Goal: Task Accomplishment & Management: Manage account settings

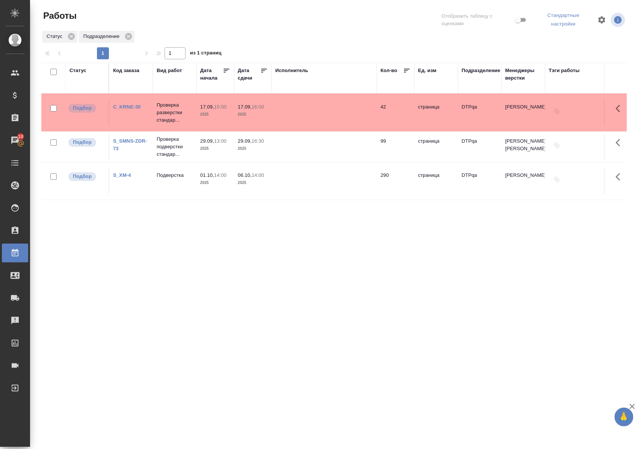
click at [83, 68] on div "Статус" at bounding box center [78, 71] width 17 height 8
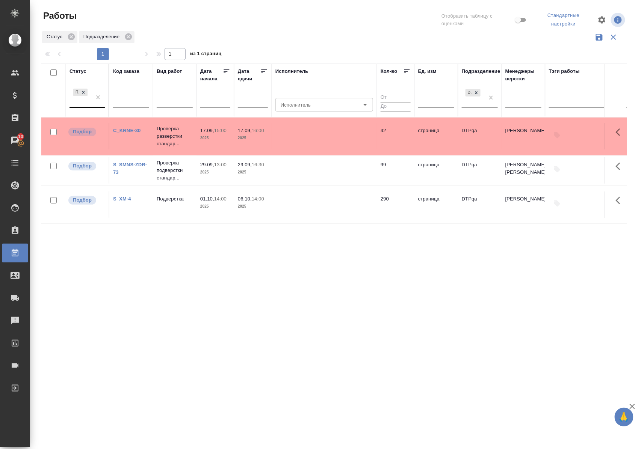
click at [92, 107] on div "Подбор" at bounding box center [87, 97] width 35 height 21
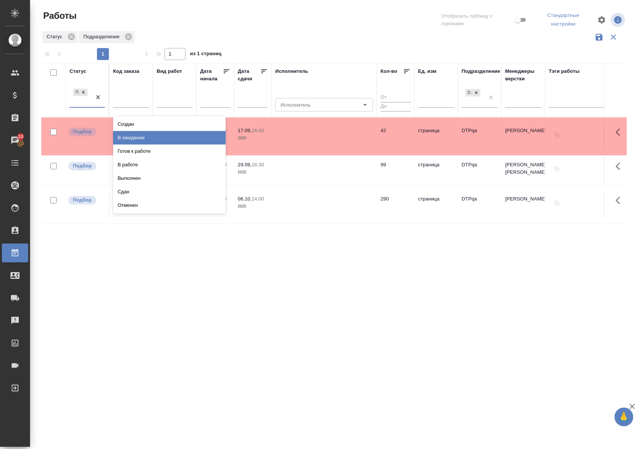
click at [149, 138] on div "В ожидании" at bounding box center [169, 138] width 113 height 14
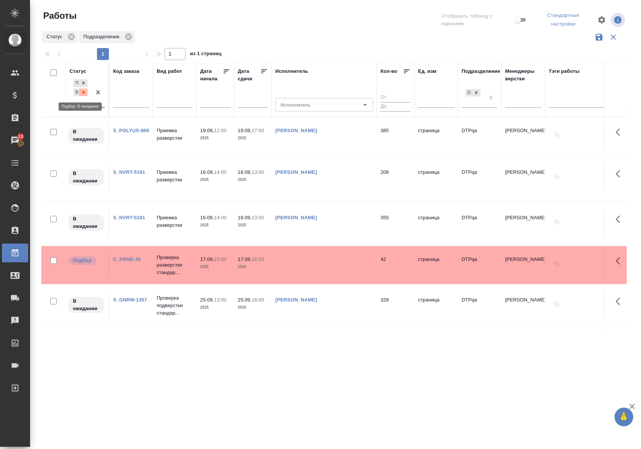
click at [86, 95] on icon at bounding box center [83, 92] width 5 height 5
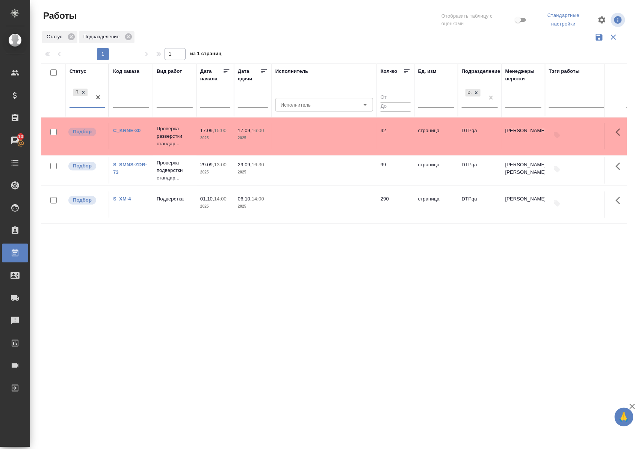
click at [81, 69] on div "Статус" at bounding box center [78, 72] width 17 height 8
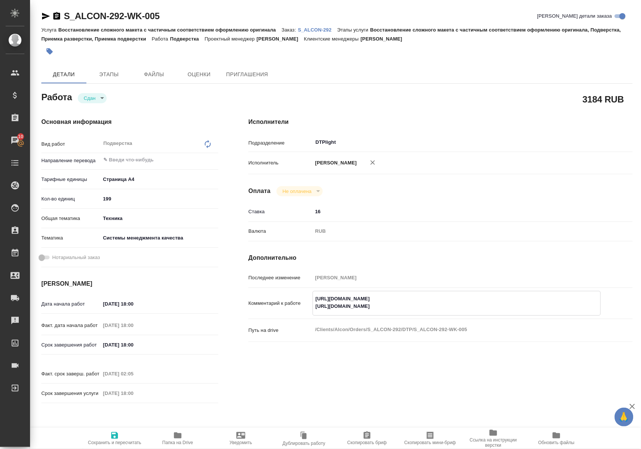
drag, startPoint x: 315, startPoint y: 298, endPoint x: 434, endPoint y: 301, distance: 119.9
click at [434, 301] on textarea "https://drive.awatera.com/s/NtCM4noSNziNN9S https://drive.awatera.com/s/ZXj5EL6…" at bounding box center [457, 303] width 288 height 20
drag, startPoint x: 315, startPoint y: 307, endPoint x: 434, endPoint y: 306, distance: 118.8
click at [434, 306] on textarea "https://drive.awatera.com/s/NtCM4noSNziNN9S https://drive.awatera.com/s/ZXj5EL6…" at bounding box center [457, 303] width 288 height 20
click at [178, 439] on icon "button" at bounding box center [177, 435] width 9 height 9
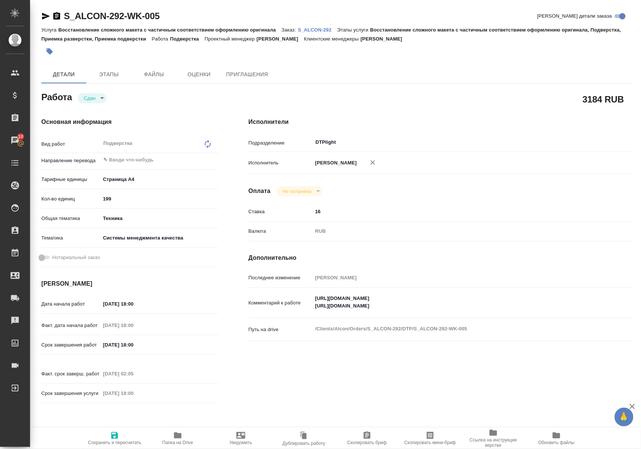
click at [328, 29] on p "S_ALCON-292" at bounding box center [317, 30] width 39 height 6
click at [321, 29] on p "S_ALCON-292" at bounding box center [317, 30] width 39 height 6
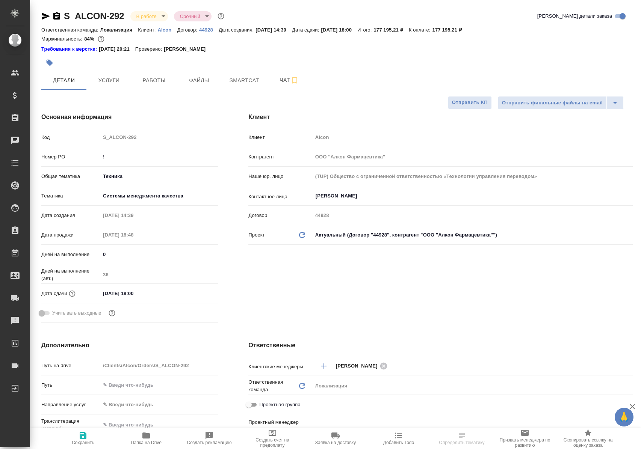
select select "RU"
type input "[PERSON_NAME]"
click at [153, 80] on span "Работы" at bounding box center [154, 80] width 36 height 9
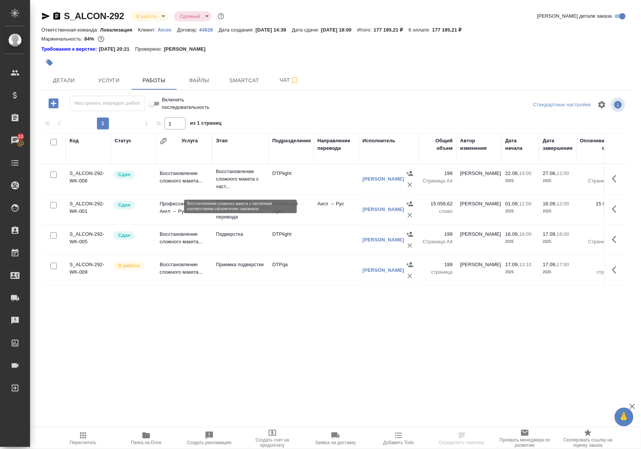
click at [226, 183] on p "Восстановление сложного макета с част..." at bounding box center [240, 179] width 49 height 23
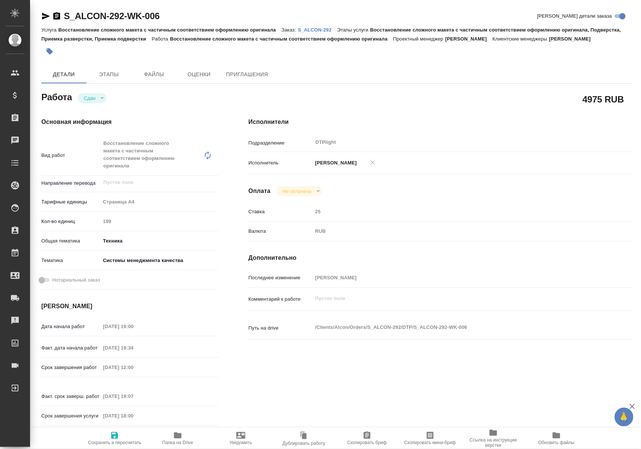
click at [178, 439] on icon "button" at bounding box center [177, 435] width 9 height 9
click at [325, 29] on p "S_ALCON-292" at bounding box center [317, 30] width 39 height 6
click at [176, 440] on span "Папка на Drive" at bounding box center [177, 442] width 31 height 5
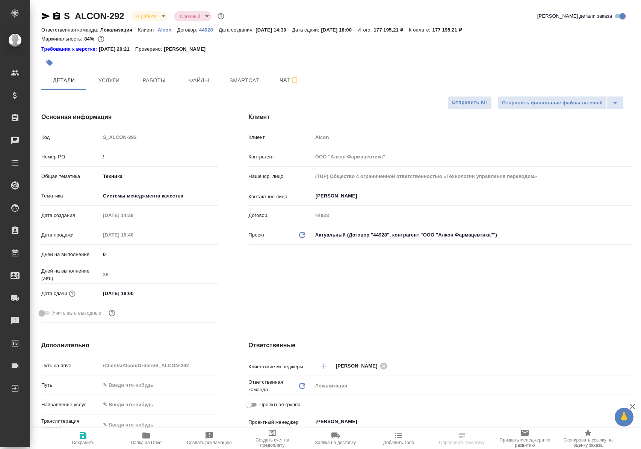
select select "RU"
click at [280, 83] on span "Чат" at bounding box center [289, 80] width 36 height 9
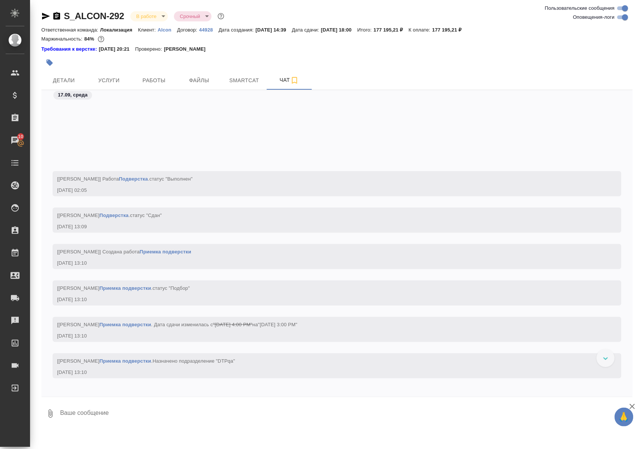
scroll to position [2950, 0]
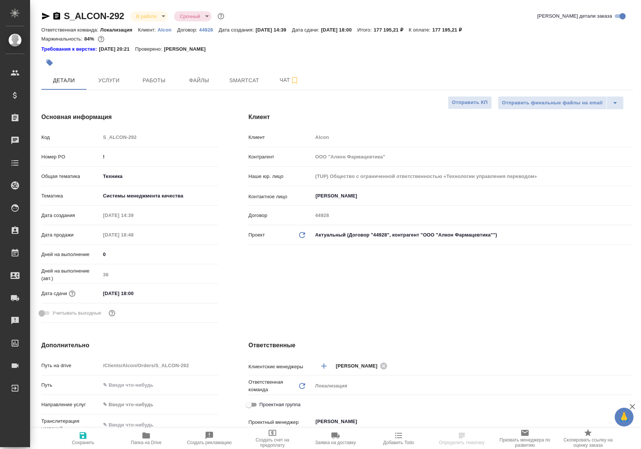
select select "RU"
click at [148, 84] on span "Работы" at bounding box center [154, 80] width 36 height 9
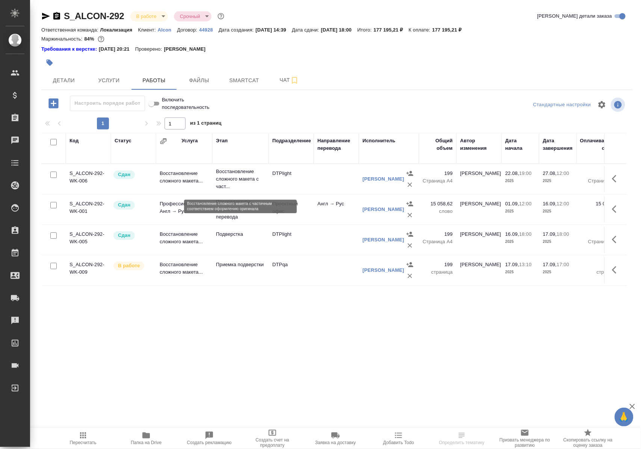
click at [229, 182] on p "Восстановление сложного макета с част..." at bounding box center [240, 179] width 49 height 23
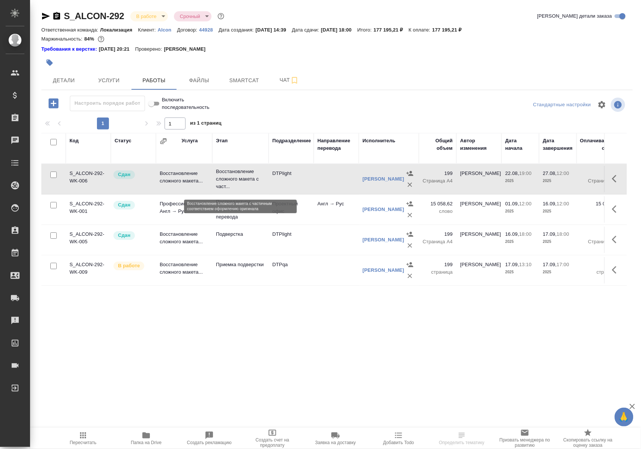
click at [229, 182] on p "Восстановление сложного макета с част..." at bounding box center [240, 179] width 49 height 23
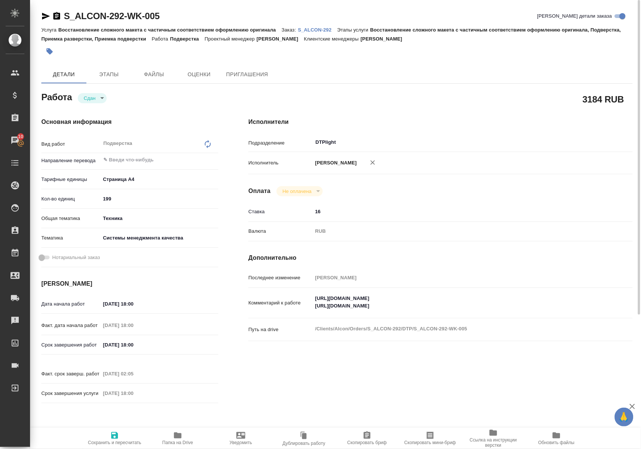
click at [180, 437] on icon "button" at bounding box center [178, 436] width 8 height 6
drag, startPoint x: 175, startPoint y: 14, endPoint x: 62, endPoint y: 18, distance: 112.8
click at [62, 18] on div "S_ALCON-292-WK-005 Кратко детали заказа" at bounding box center [337, 16] width 592 height 12
copy link "S_ALCON-292-WK-005"
click at [324, 29] on p "S_ALCON-292" at bounding box center [317, 30] width 39 height 6
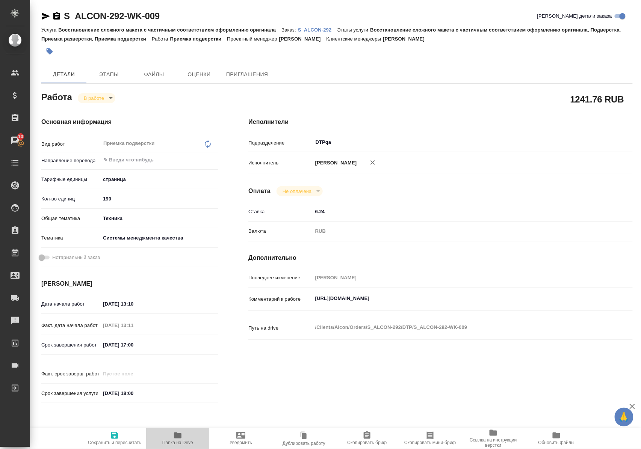
click at [180, 435] on icon "button" at bounding box center [178, 436] width 8 height 6
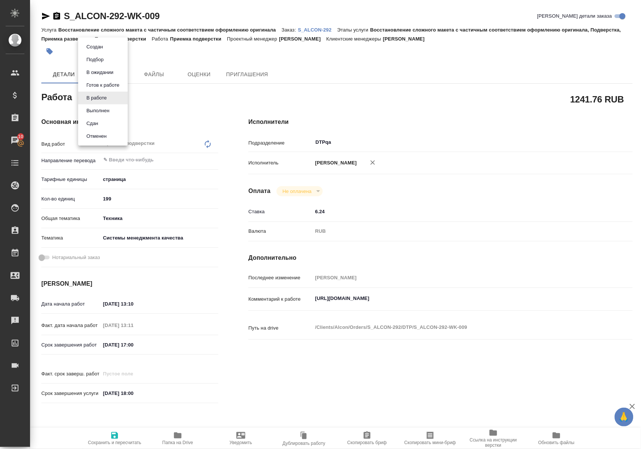
click at [110, 98] on body "🙏 .cls-1 fill:#fff; AWATERA [PERSON_NAME] Спецификации Заказы 10 Чаты Todo Прое…" at bounding box center [320, 224] width 641 height 449
click at [107, 110] on button "Выполнен" at bounding box center [97, 111] width 27 height 8
type textarea "x"
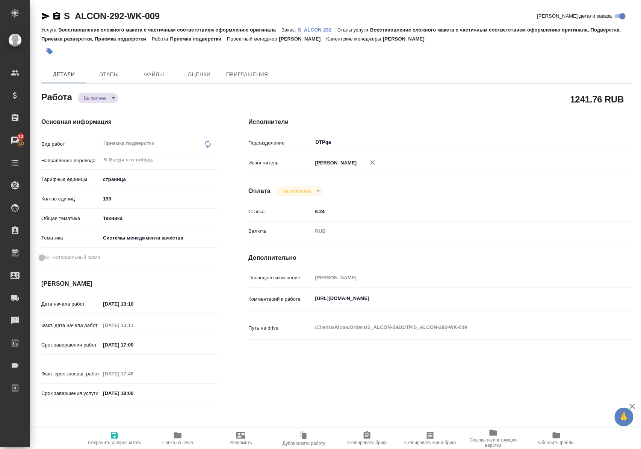
type textarea "x"
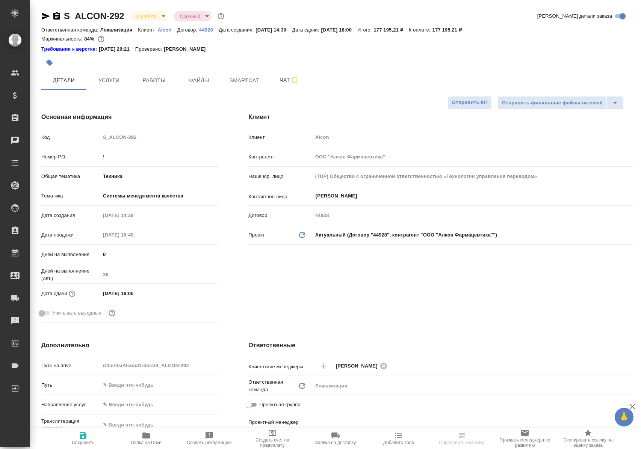
select select "RU"
type input "[PERSON_NAME]"
type input "Комаров Роман"
click at [159, 79] on span "Работы" at bounding box center [154, 80] width 36 height 9
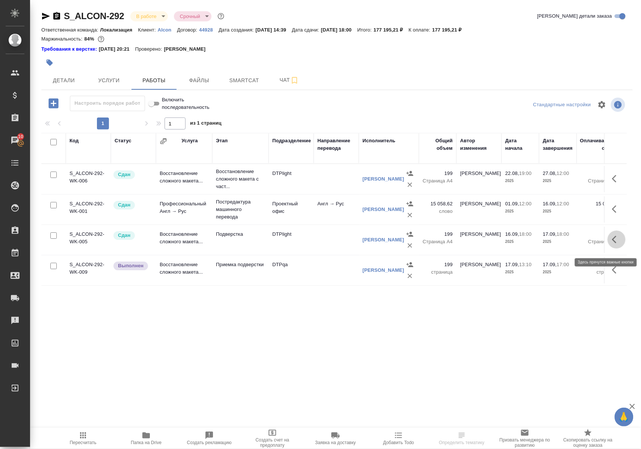
click at [614, 244] on icon "button" at bounding box center [616, 239] width 9 height 9
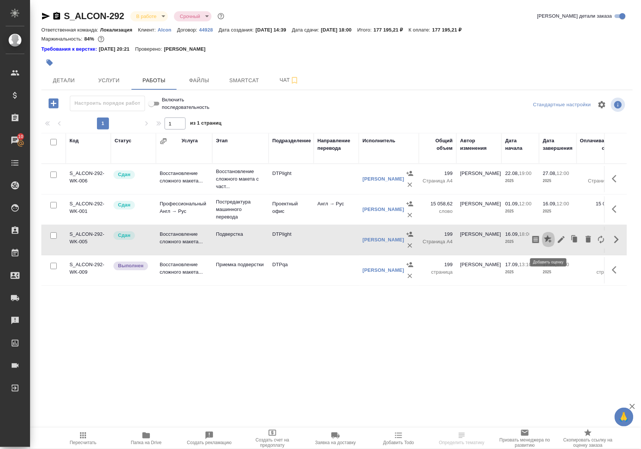
click at [549, 242] on icon "button" at bounding box center [548, 239] width 9 height 9
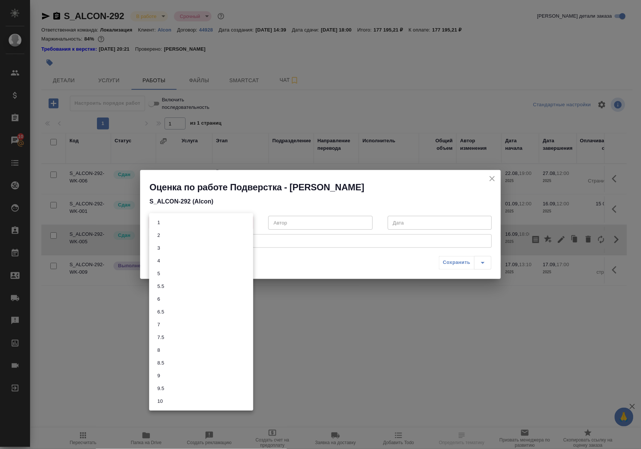
click at [247, 223] on body "🙏 .cls-1 fill:#fff; AWATERA Polushina Alena Клиенты Спецификации Заказы 10 Чаты…" at bounding box center [320, 224] width 641 height 449
click at [165, 350] on li "8" at bounding box center [201, 350] width 104 height 13
type input "8"
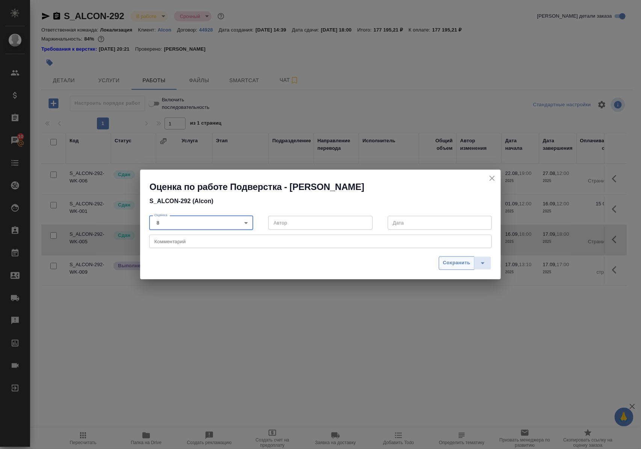
click span "Сохранить"
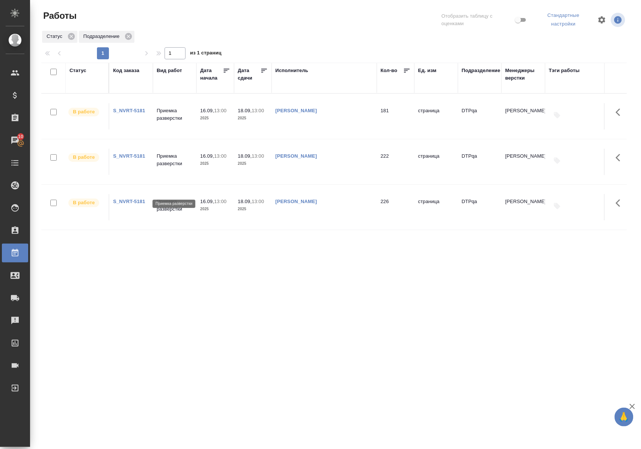
click at [167, 198] on p "Приемка разверстки" at bounding box center [175, 205] width 36 height 15
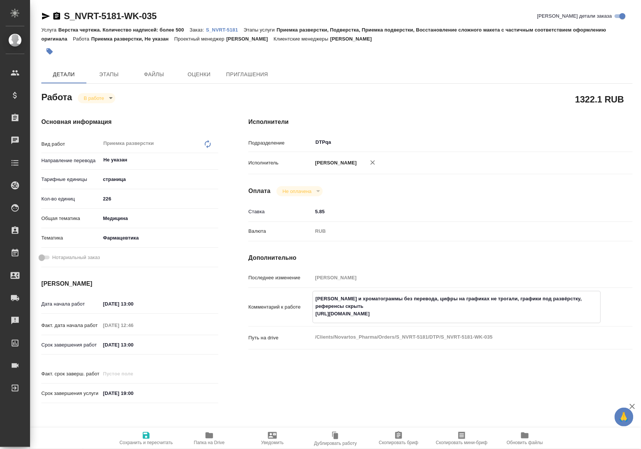
drag, startPoint x: 316, startPoint y: 321, endPoint x: 475, endPoint y: 320, distance: 159.0
click at [475, 320] on textarea "Скрины и хроматограммы без перевода, цифры на графиках не трогали, графики под …" at bounding box center [457, 307] width 288 height 28
drag, startPoint x: 179, startPoint y: 15, endPoint x: 62, endPoint y: 21, distance: 117.4
click at [62, 21] on div "S_NVRT-5181-WK-035 Кратко детали заказа" at bounding box center [337, 16] width 592 height 12
copy link "S_NVRT-5181-WK-035"
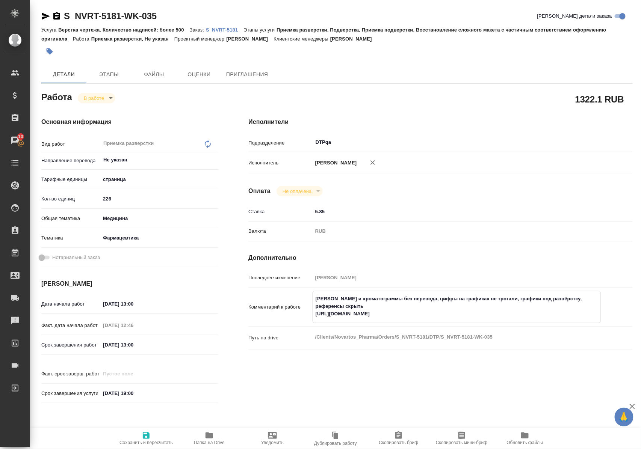
drag, startPoint x: 314, startPoint y: 323, endPoint x: 469, endPoint y: 322, distance: 154.8
click at [469, 321] on textarea "Скрины и хроматограммы без перевода, цифры на графиках не трогали, графики под …" at bounding box center [457, 307] width 288 height 28
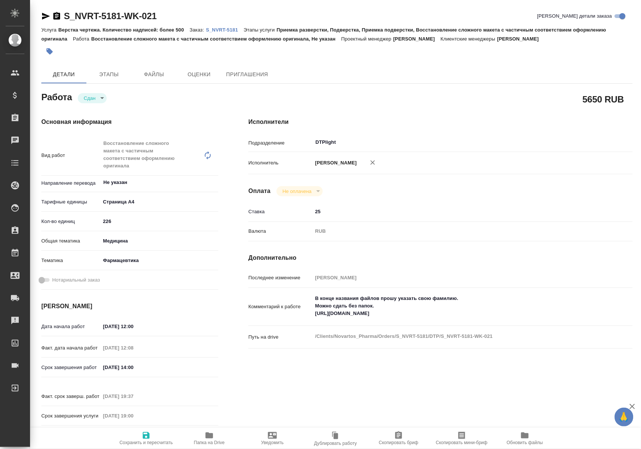
type textarea "x"
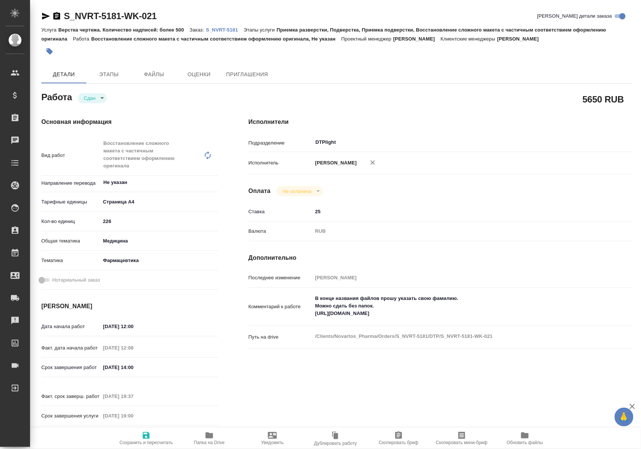
type textarea "x"
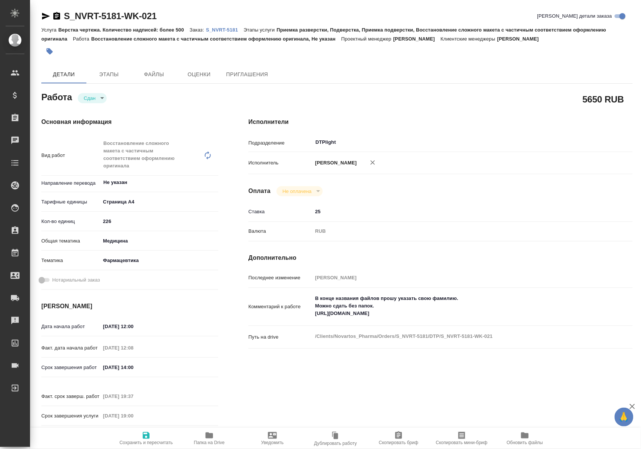
click at [209, 438] on icon "button" at bounding box center [210, 436] width 8 height 6
type textarea "x"
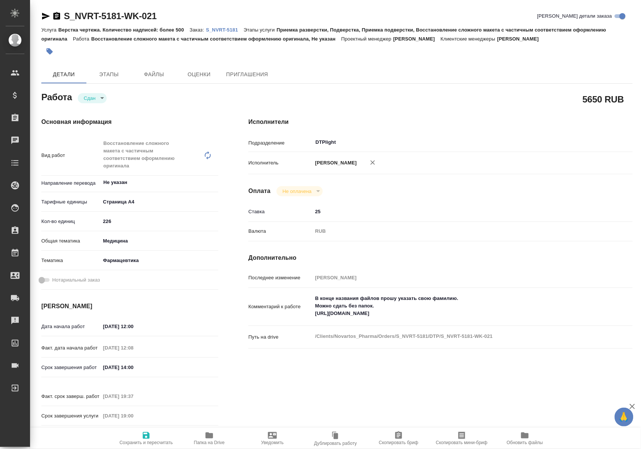
type textarea "x"
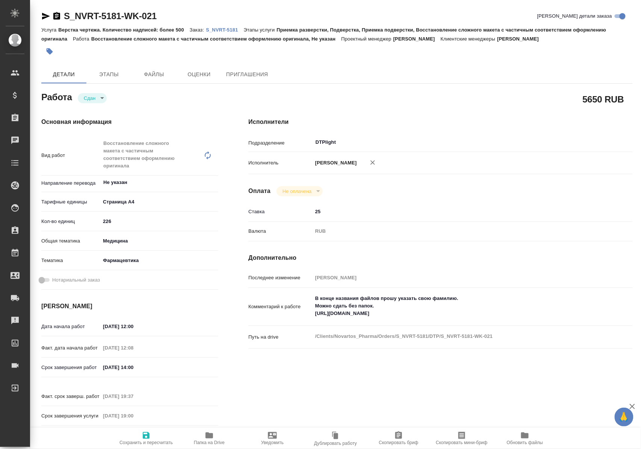
type textarea "x"
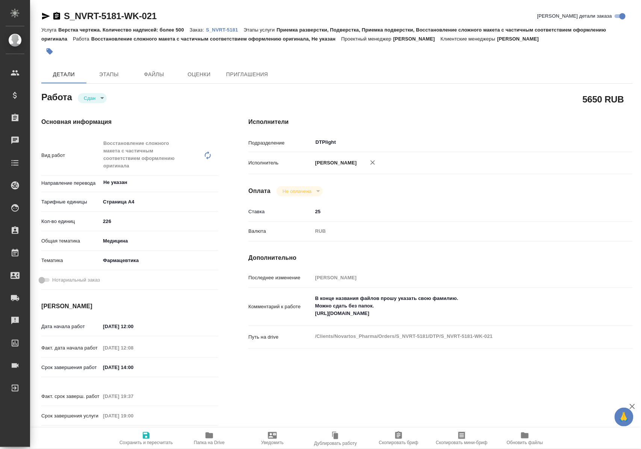
type textarea "x"
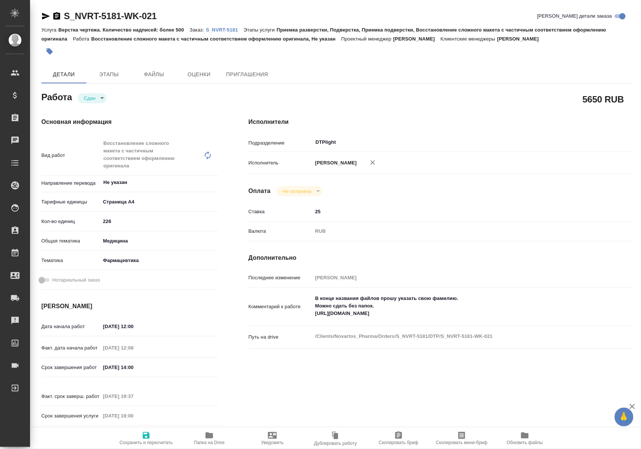
type textarea "x"
click at [207, 440] on span "Папка на Drive" at bounding box center [209, 442] width 31 height 5
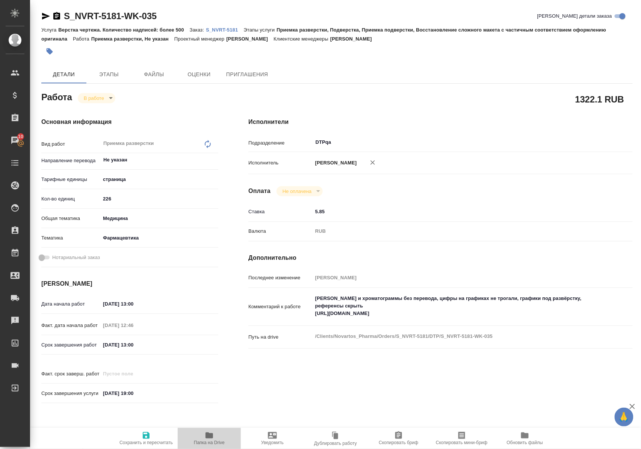
click at [207, 437] on icon "button" at bounding box center [210, 436] width 8 height 6
click at [107, 97] on body "🙏 .cls-1 fill:#fff; AWATERA Polushina Alena Клиенты Спецификации Заказы 10 Чаты…" at bounding box center [320, 224] width 641 height 449
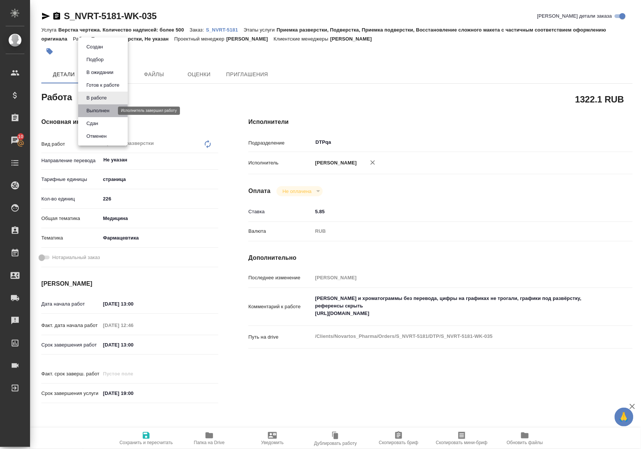
click at [100, 109] on button "Выполнен" at bounding box center [97, 111] width 27 height 8
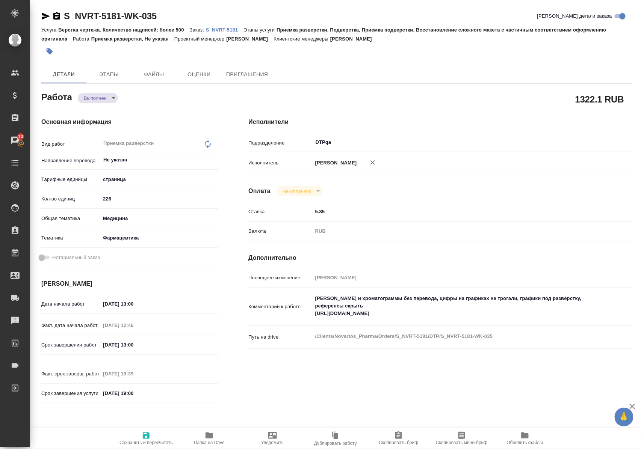
type textarea "x"
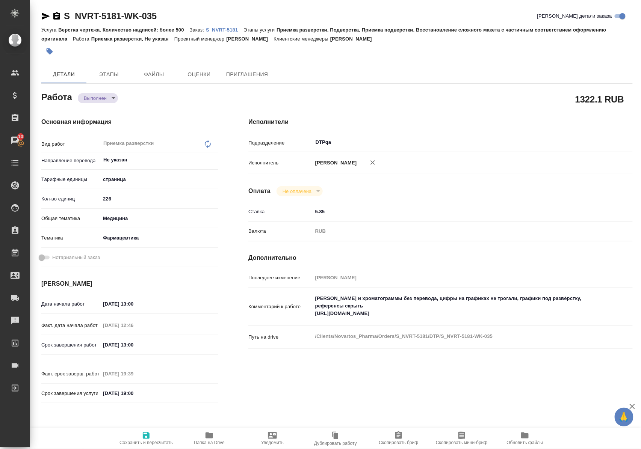
type textarea "x"
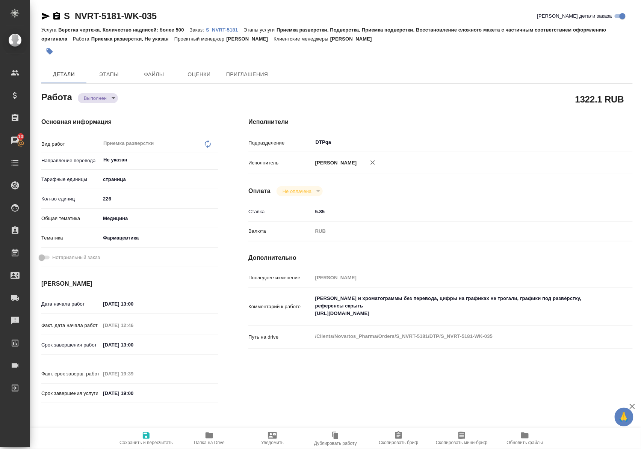
click at [229, 29] on p "S_NVRT-5181" at bounding box center [225, 30] width 38 height 6
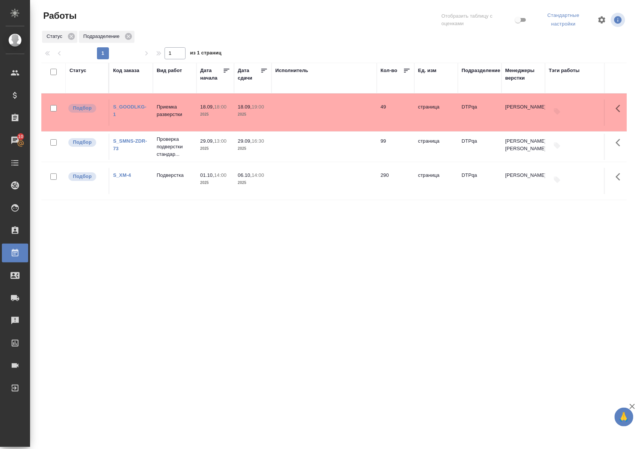
click at [129, 107] on link "S_GOODLKG-1" at bounding box center [129, 110] width 33 height 13
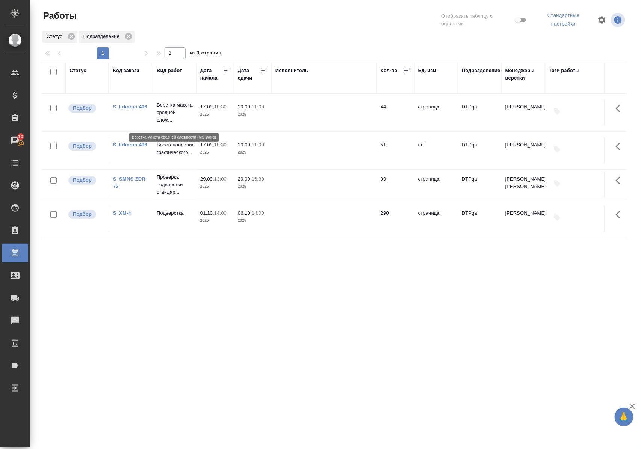
click at [167, 116] on p "Верстка макета средней слож..." at bounding box center [175, 112] width 36 height 23
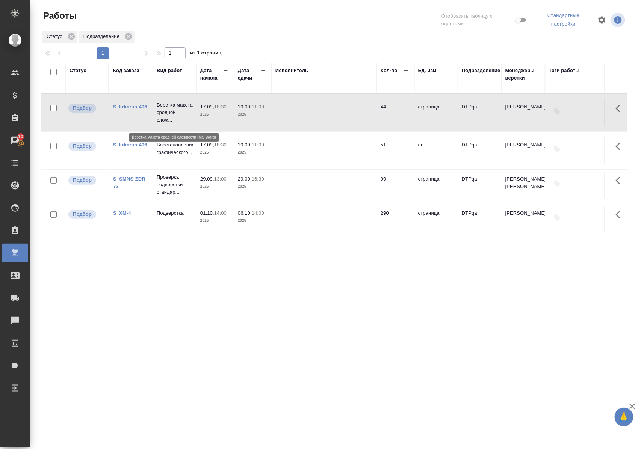
click at [167, 116] on p "Верстка макета средней слож..." at bounding box center [175, 112] width 36 height 23
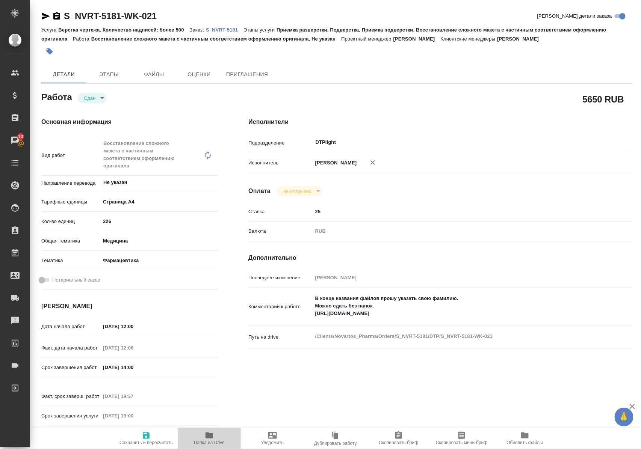
click at [213, 438] on icon "button" at bounding box center [210, 436] width 8 height 6
drag, startPoint x: 169, startPoint y: 14, endPoint x: 64, endPoint y: 21, distance: 105.5
click at [64, 21] on div "S_NVRT-5181-WK-021 [PERSON_NAME] детали заказа" at bounding box center [337, 16] width 592 height 12
copy link "S_NVRT-5181-WK-021"
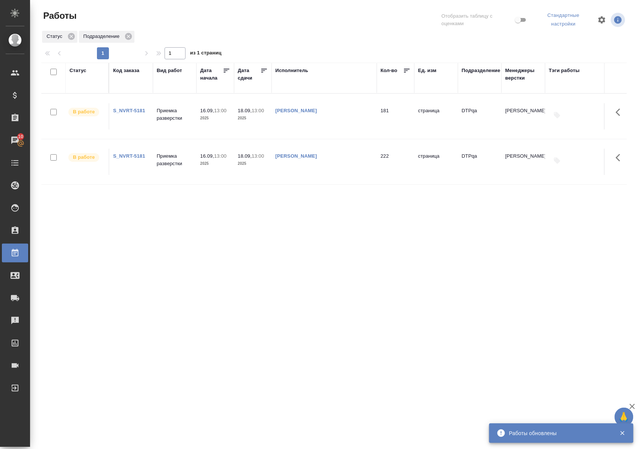
click at [73, 71] on div "Статус" at bounding box center [78, 71] width 17 height 8
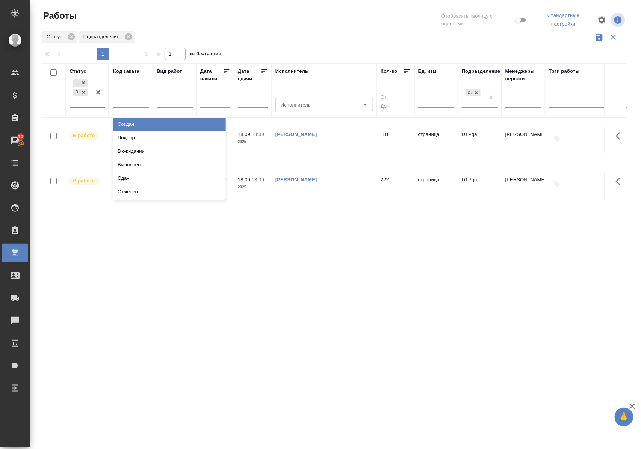
click at [88, 107] on div "Готов к работе В работе" at bounding box center [87, 93] width 35 height 30
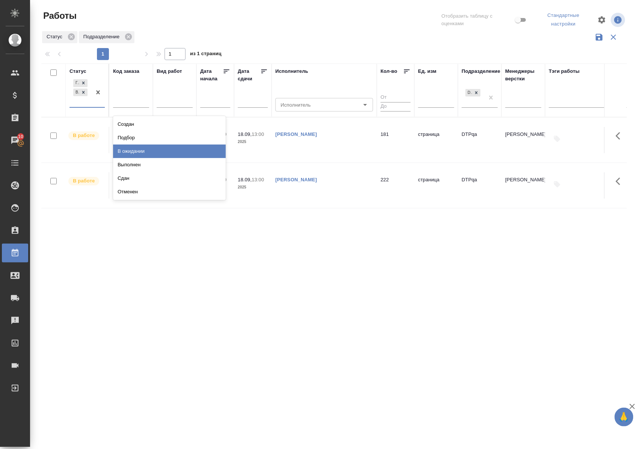
click at [130, 151] on div "В ожидании" at bounding box center [169, 152] width 113 height 14
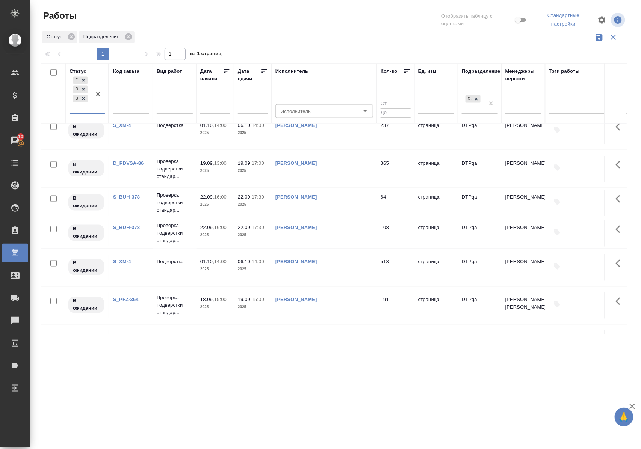
scroll to position [401, 0]
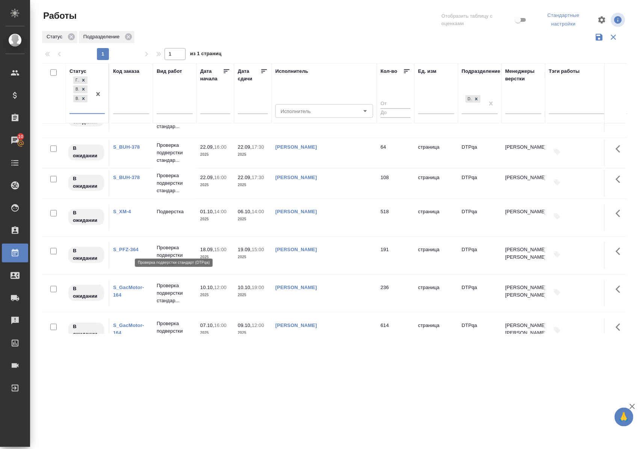
click at [167, 245] on p "Проверка подверстки стандар..." at bounding box center [175, 256] width 36 height 23
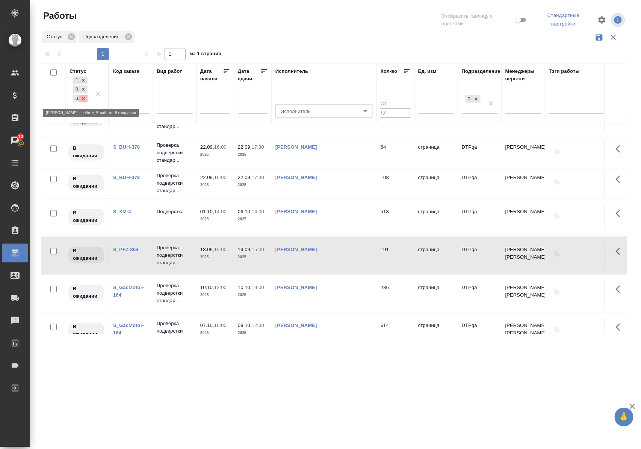
click at [86, 99] on div at bounding box center [83, 99] width 8 height 8
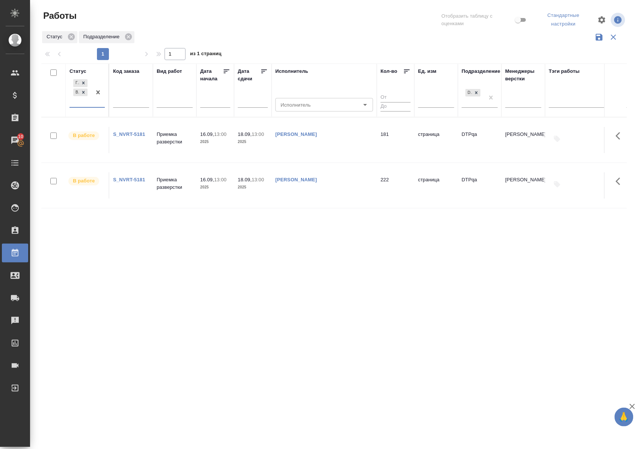
scroll to position [0, 0]
click at [84, 68] on div "Статус" at bounding box center [78, 72] width 17 height 8
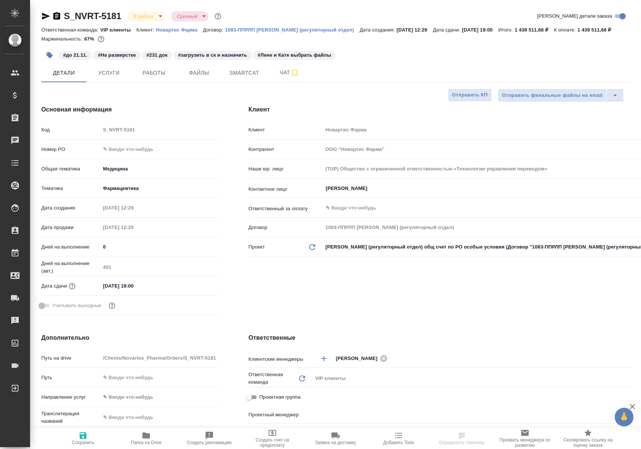
select select "RU"
type input "[PERSON_NAME]"
click at [158, 78] on span "Работы" at bounding box center [154, 72] width 36 height 9
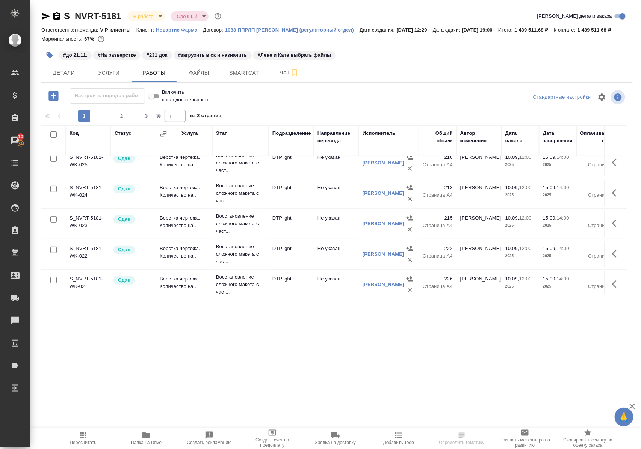
scroll to position [150, 0]
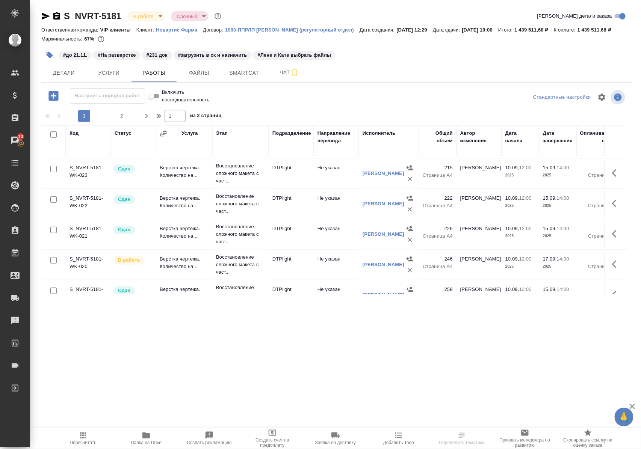
click at [612, 239] on icon "button" at bounding box center [616, 234] width 9 height 9
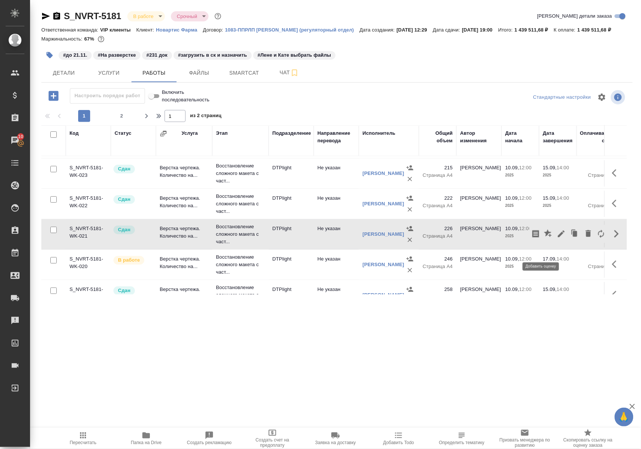
click at [544, 239] on icon "button" at bounding box center [548, 234] width 9 height 9
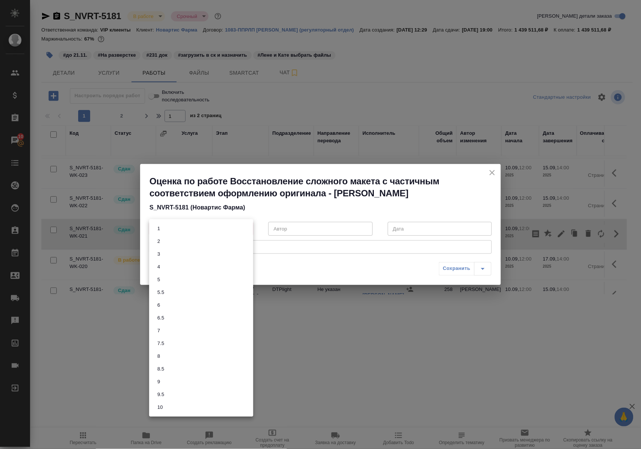
click at [245, 229] on body "🙏 .cls-1 fill:#fff; AWATERA Polushina Alena Клиенты Спецификации Заказы 10 Чаты…" at bounding box center [320, 224] width 641 height 449
click at [161, 355] on button "8" at bounding box center [158, 357] width 7 height 8
type input "8"
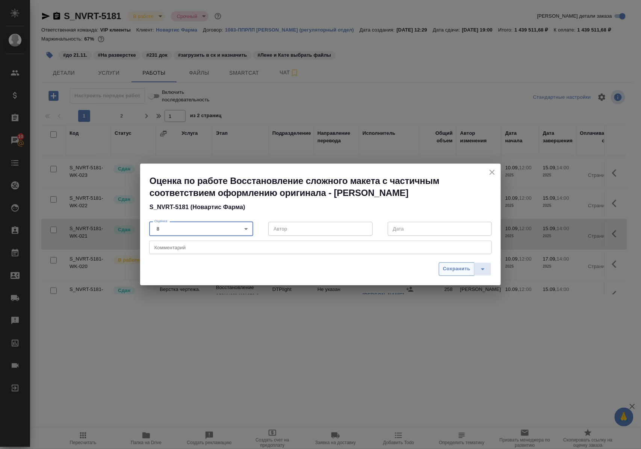
click at [456, 268] on span "Сохранить" at bounding box center [456, 269] width 27 height 9
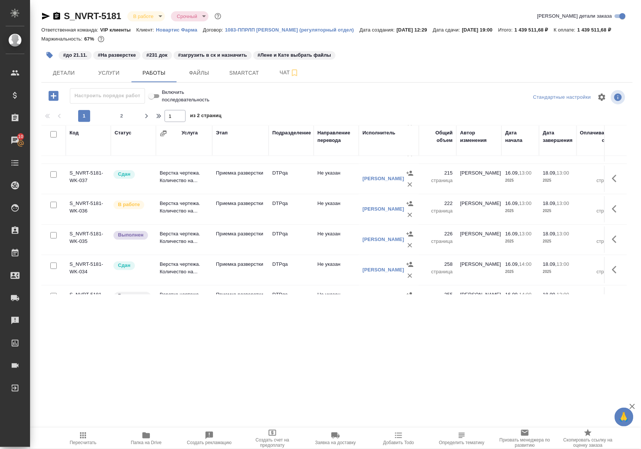
scroll to position [634, 0]
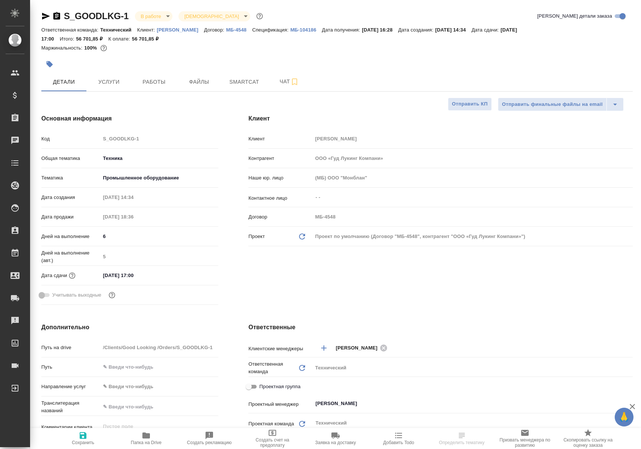
select select "RU"
click at [145, 83] on span "Работы" at bounding box center [154, 81] width 36 height 9
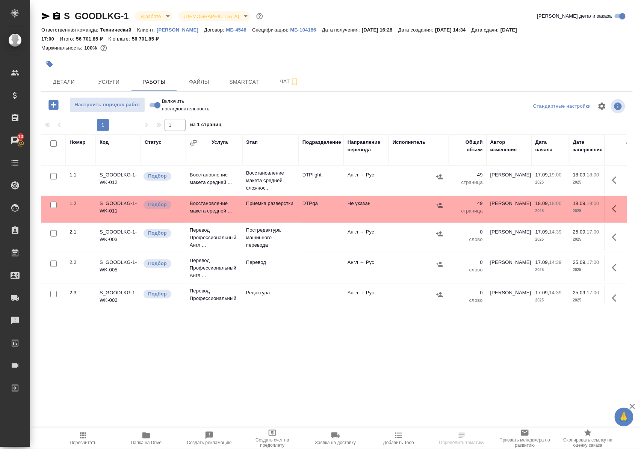
click at [145, 435] on icon "button" at bounding box center [146, 436] width 8 height 6
click at [253, 185] on p "Восстановление макета средней сложнос..." at bounding box center [270, 180] width 49 height 23
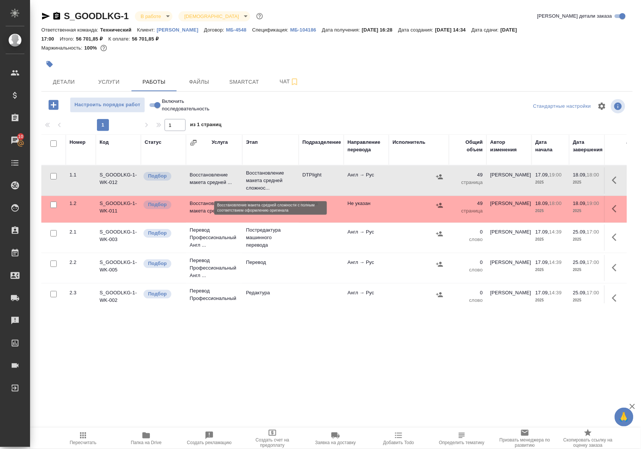
click at [253, 185] on p "Восстановление макета средней сложнос..." at bounding box center [270, 180] width 49 height 23
click at [262, 207] on p "Приемка разверстки" at bounding box center [270, 204] width 49 height 8
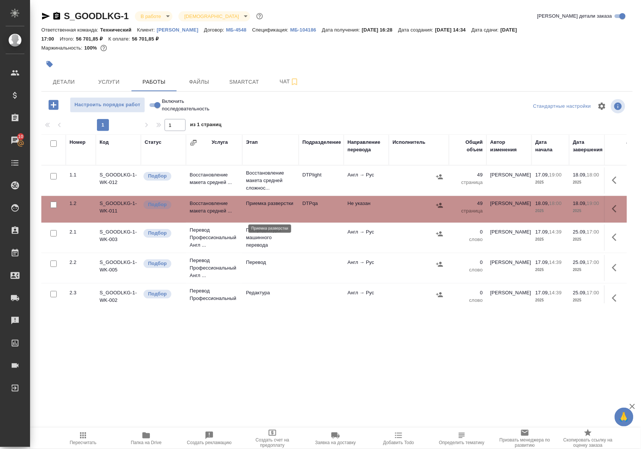
click at [262, 207] on p "Приемка разверстки" at bounding box center [270, 204] width 49 height 8
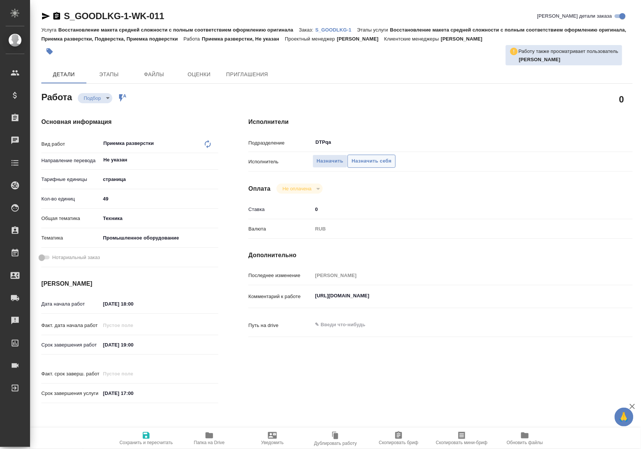
click at [372, 158] on span "Назначить себя" at bounding box center [372, 161] width 40 height 9
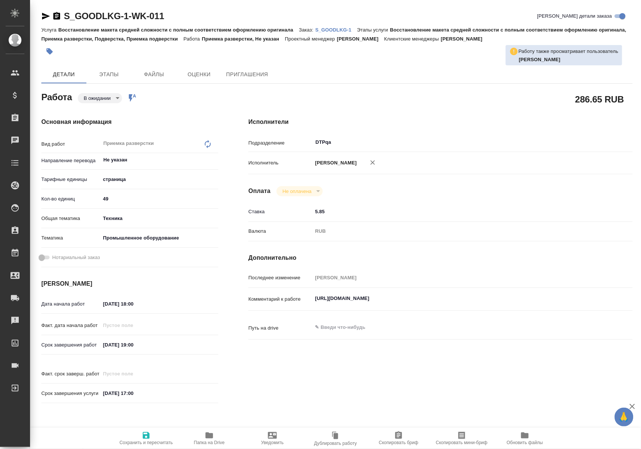
type textarea "x"
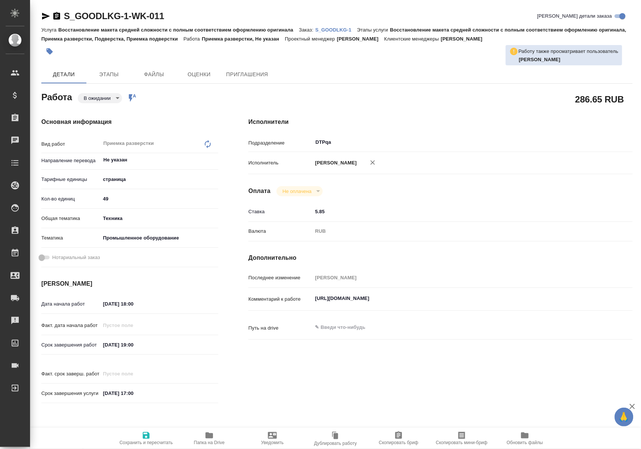
type textarea "x"
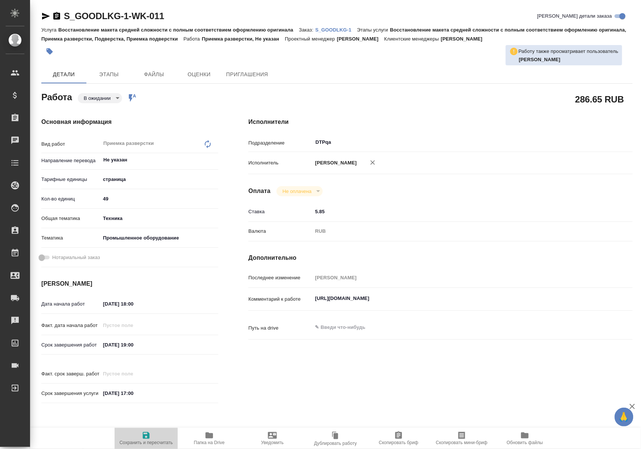
click at [146, 433] on icon "button" at bounding box center [146, 436] width 7 height 7
type textarea "x"
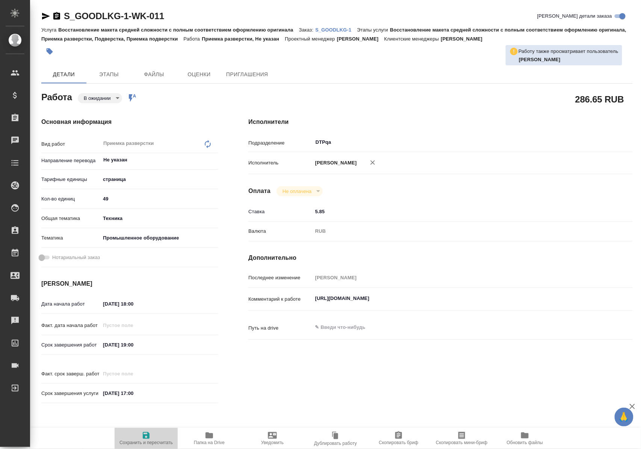
type textarea "x"
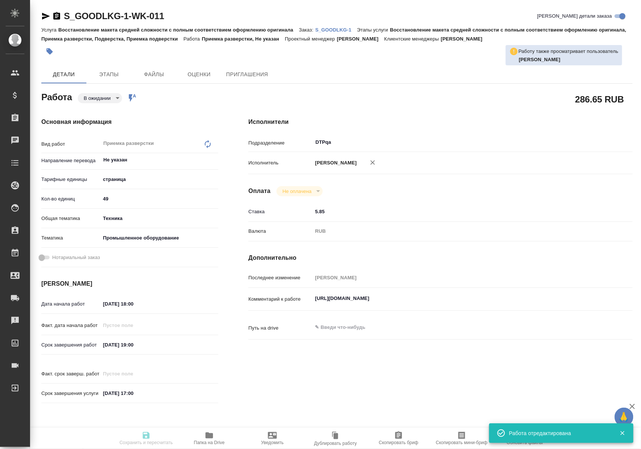
type textarea "x"
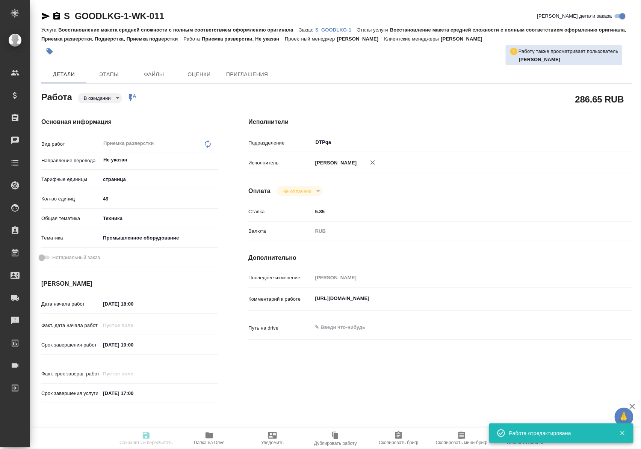
type input "pending"
type textarea "Приемка разверстки"
type textarea "x"
type input "Не указан"
type input "5a8b1489cc6b4906c91bfdb2"
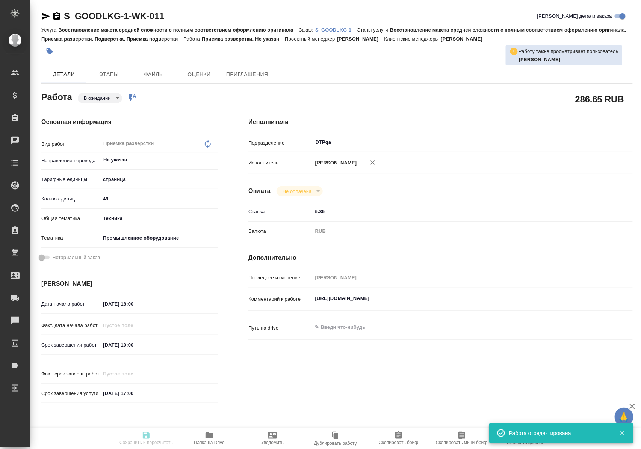
type input "49"
type input "tech"
type input "5f647205b73bc97568ca66bc"
type input "[DATE] 18:00"
type input "[DATE] 19:00"
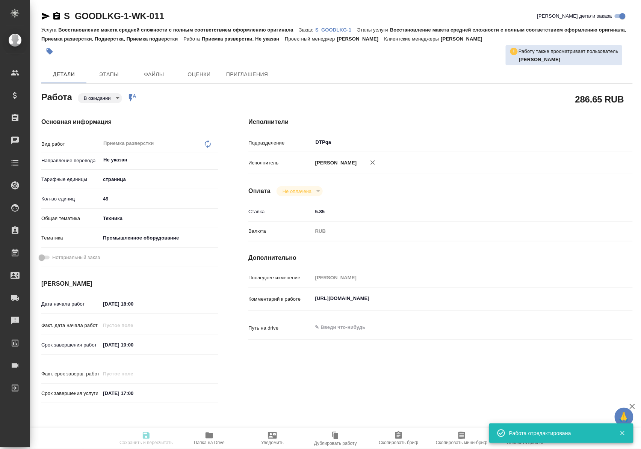
type input "[DATE] 17:00"
type input "DTPqa"
type input "notPayed"
type input "5.85"
type input "RUB"
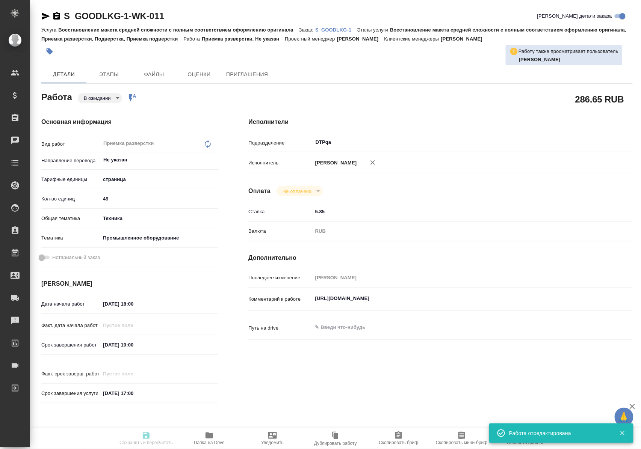
type input "[PERSON_NAME]"
type textarea "[URL][DOMAIN_NAME]"
type textarea "x"
type input "S_GOODLKG-1"
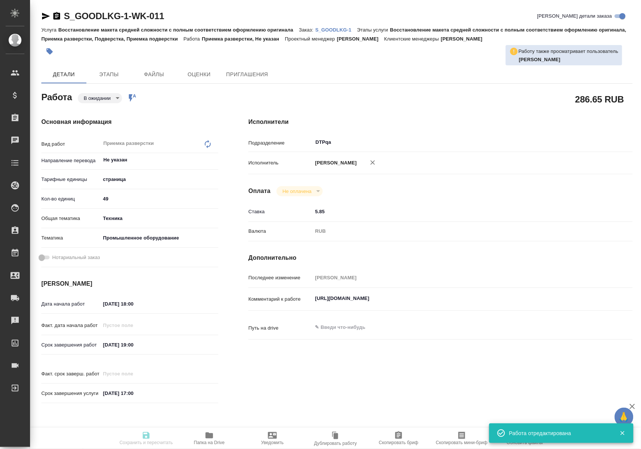
type input "Восстановление макета средней сложности с полным соответствием оформлению ориги…"
type input "[PERSON_NAME]"
type input "/Clients/Good Looking /Orders/S_GOODLKG-1"
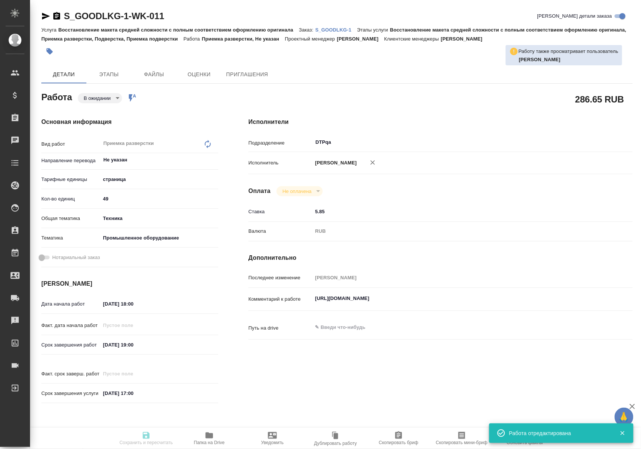
type textarea "x"
type textarea "англ-рус, с сохранением верстки новый клиент, внимание к кач-ву"
type textarea "x"
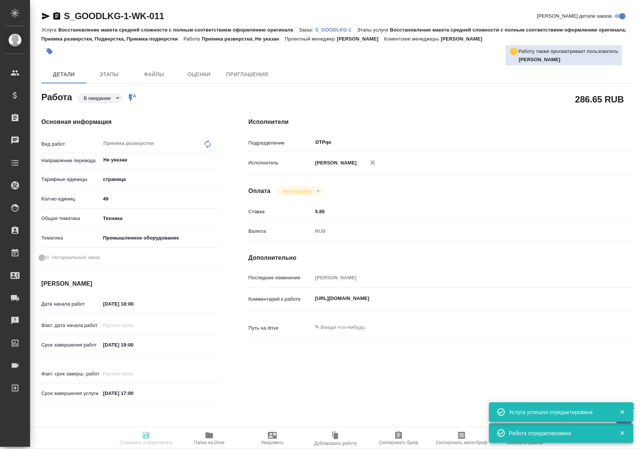
type textarea "x"
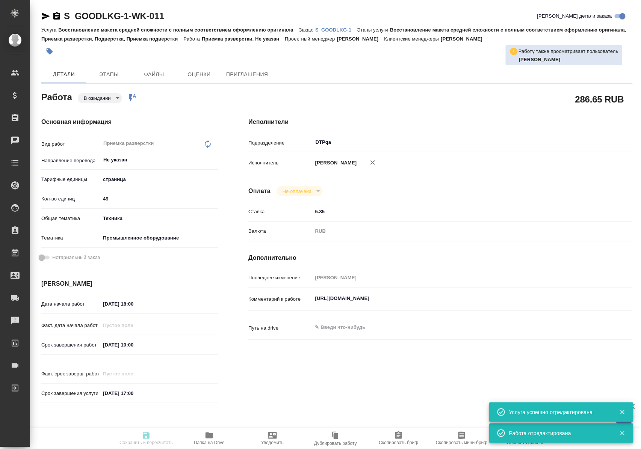
type textarea "x"
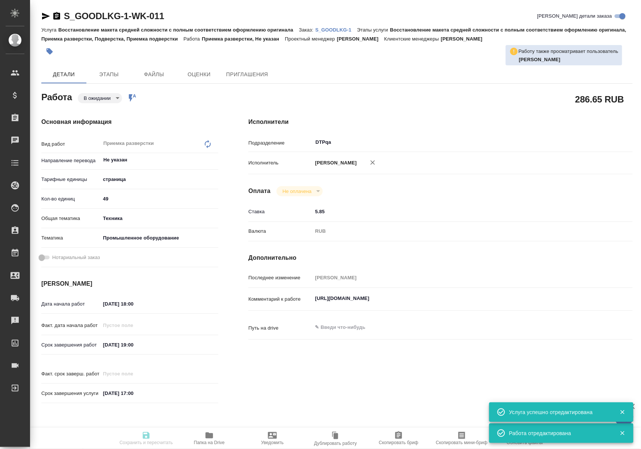
type textarea "x"
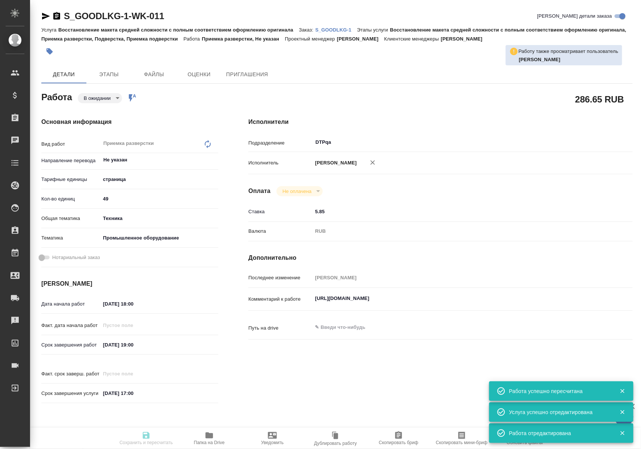
type input "pending"
type textarea "Приемка разверстки"
type textarea "x"
type input "Не указан"
type input "5a8b1489cc6b4906c91bfdb2"
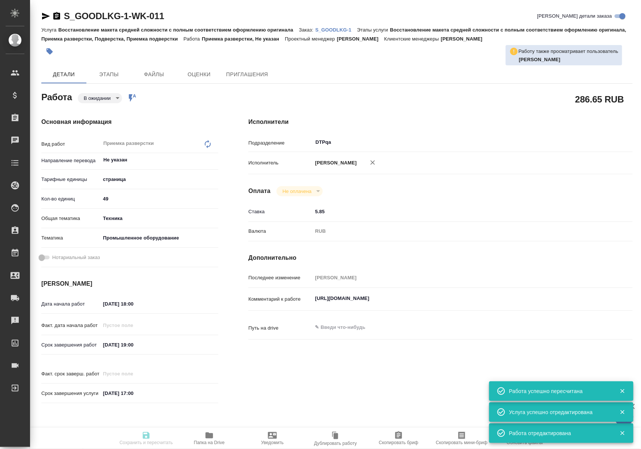
type input "49"
type input "tech"
type input "5f647205b73bc97568ca66bc"
type input "[DATE] 18:00"
type input "[DATE] 19:00"
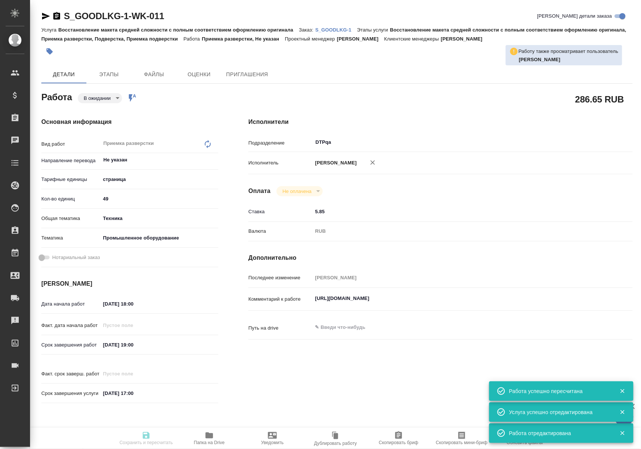
type input "[DATE] 17:00"
type input "DTPqa"
type input "notPayed"
type input "5.85"
type input "RUB"
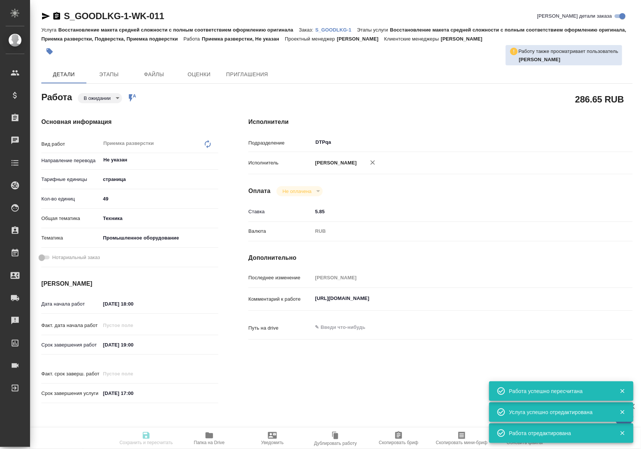
type input "[PERSON_NAME]"
type textarea "[URL][DOMAIN_NAME]"
type textarea "x"
type input "S_GOODLKG-1"
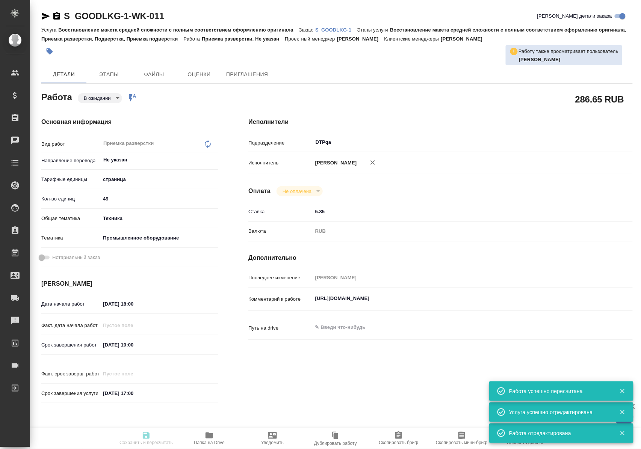
type input "Восстановление макета средней сложности с полным соответствием оформлению ориги…"
type input "[PERSON_NAME]"
type input "/Clients/Good Looking /Orders/S_GOODLKG-1"
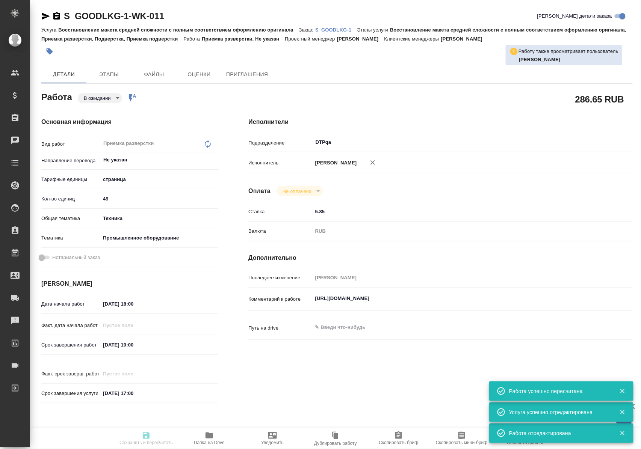
type textarea "x"
type textarea "англ-рус, с сохранением верстки новый клиент, внимание к кач-ву"
type textarea "x"
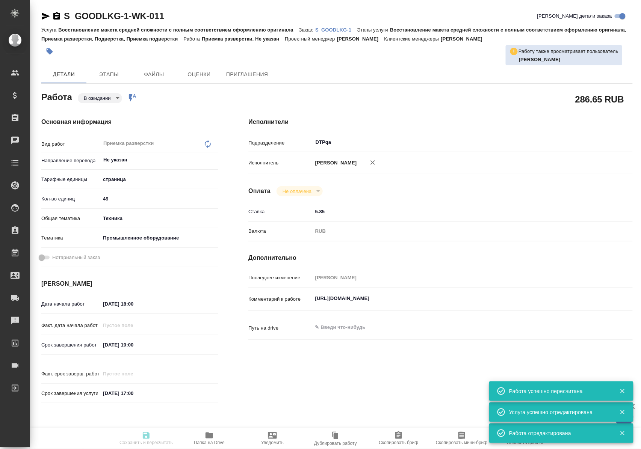
type textarea "x"
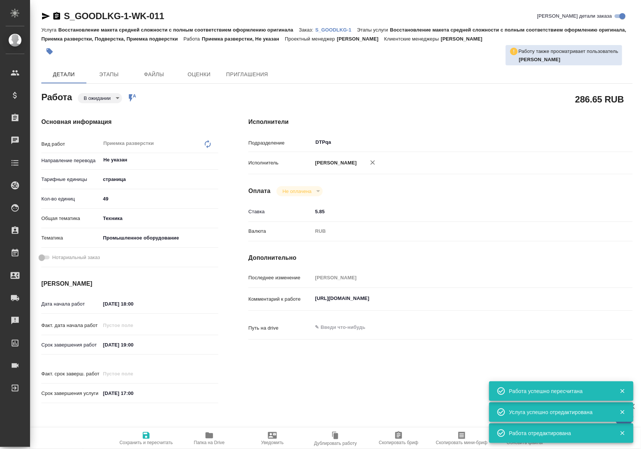
type textarea "x"
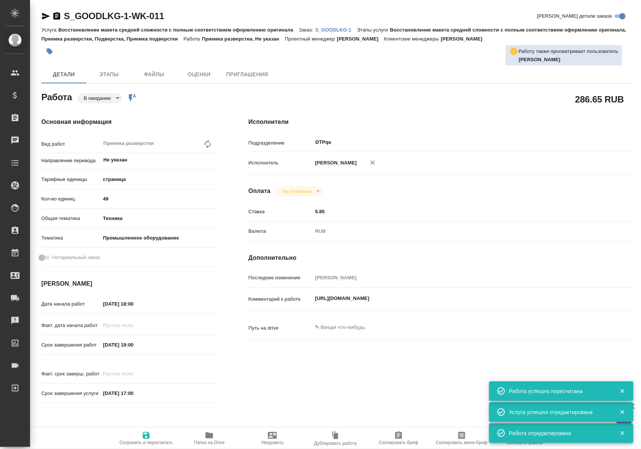
type textarea "x"
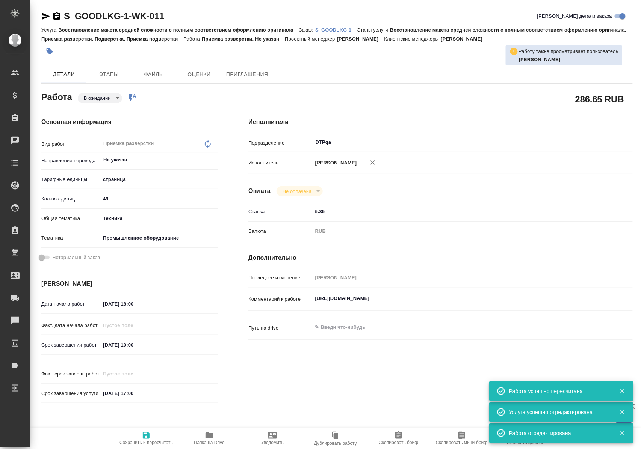
type textarea "x"
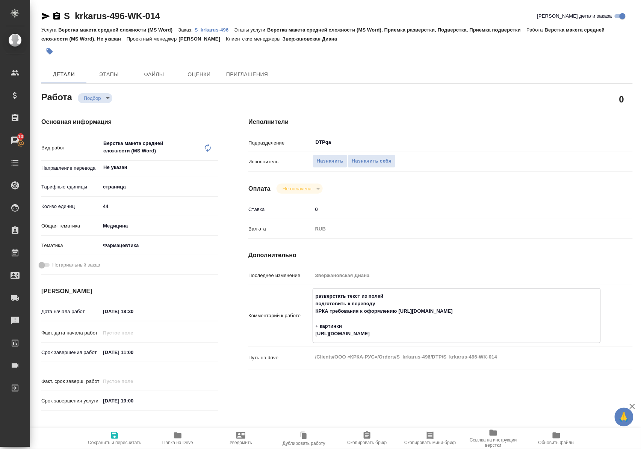
drag, startPoint x: 316, startPoint y: 335, endPoint x: 500, endPoint y: 340, distance: 184.2
click at [500, 340] on textarea "разверстать текст из полей подготовить к переводу КРКА требования к оформлению …" at bounding box center [457, 315] width 288 height 50
click at [174, 438] on icon "button" at bounding box center [177, 435] width 9 height 9
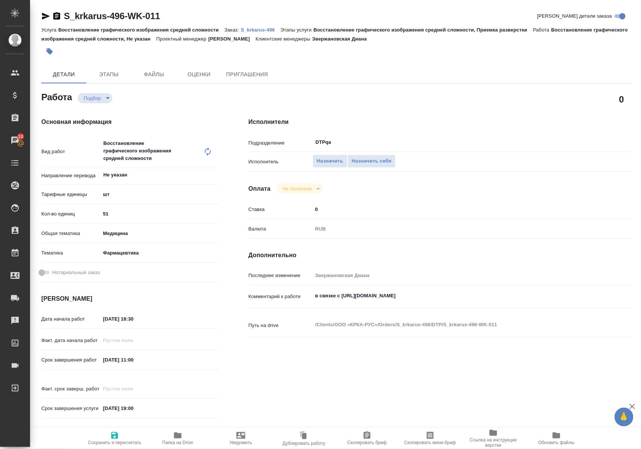
click at [176, 439] on icon "button" at bounding box center [177, 435] width 9 height 9
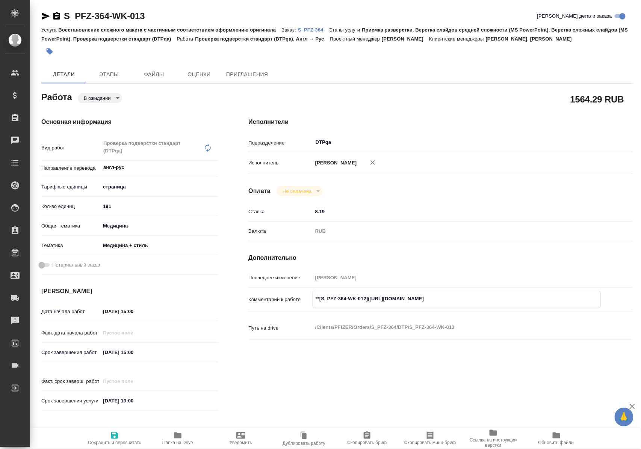
drag, startPoint x: 375, startPoint y: 307, endPoint x: 526, endPoint y: 304, distance: 151.5
click at [526, 304] on textarea "**[S_PFZ-364-WK-012]([URL][DOMAIN_NAME]" at bounding box center [457, 299] width 288 height 13
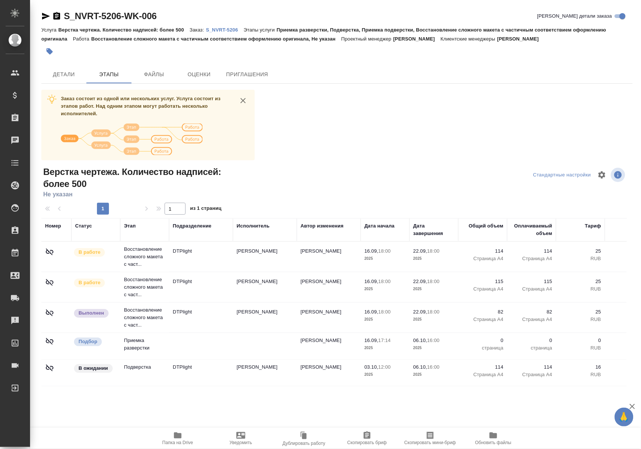
scroll to position [88, 0]
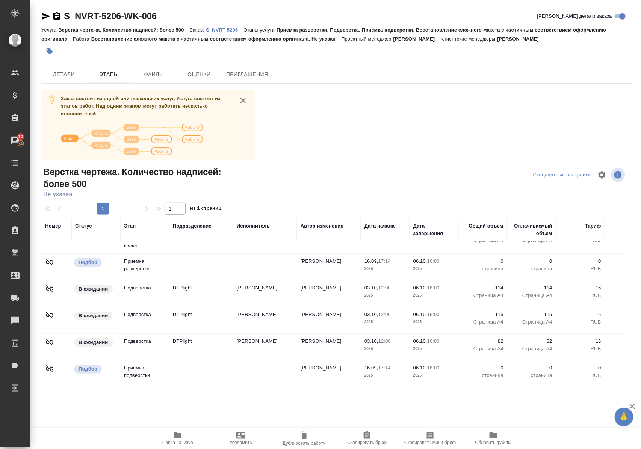
click at [230, 27] on p "S_NVRT-5206" at bounding box center [225, 30] width 38 height 6
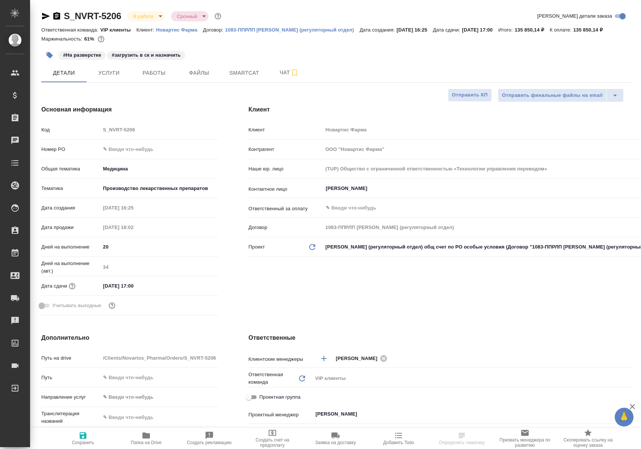
select select "RU"
click at [156, 78] on span "Работы" at bounding box center [154, 72] width 36 height 9
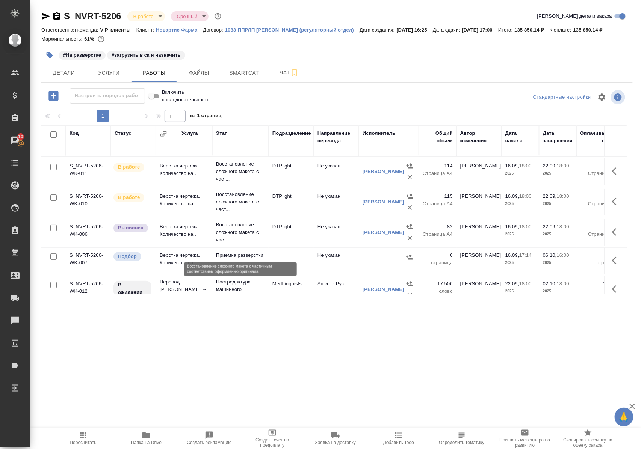
click at [233, 240] on p "Восстановление сложного макета с част..." at bounding box center [240, 232] width 49 height 23
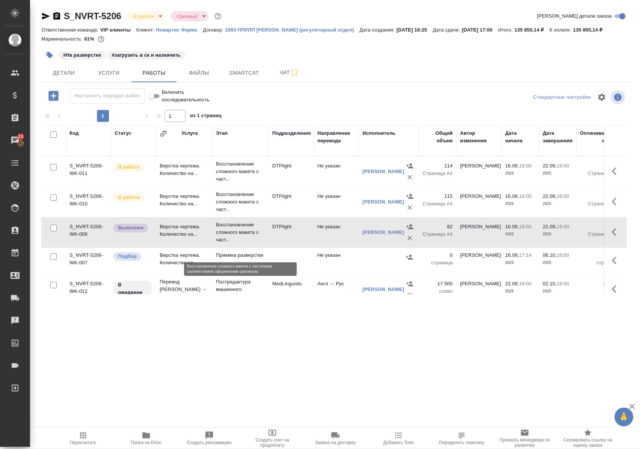
click at [233, 240] on p "Восстановление сложного макета с част..." at bounding box center [240, 232] width 49 height 23
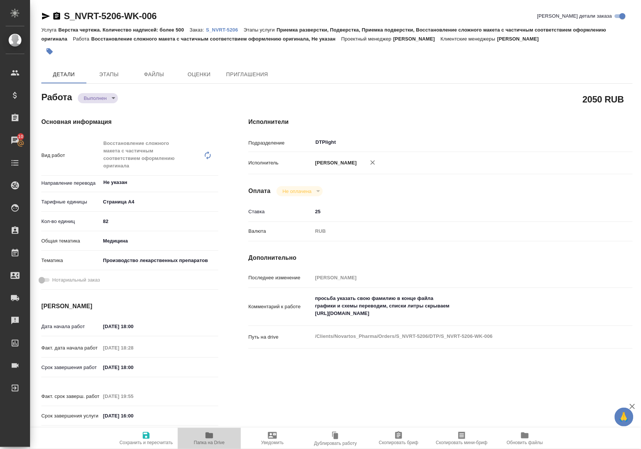
click at [206, 436] on icon "button" at bounding box center [210, 436] width 8 height 6
